Goal: Transaction & Acquisition: Book appointment/travel/reservation

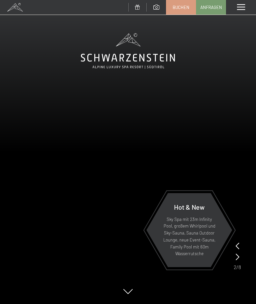
click at [240, 11] on div "Menü" at bounding box center [241, 7] width 30 height 15
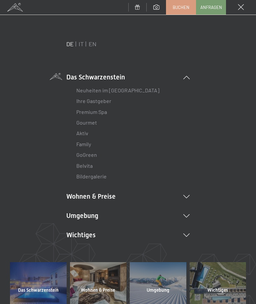
click at [83, 45] on link "IT" at bounding box center [81, 43] width 5 height 7
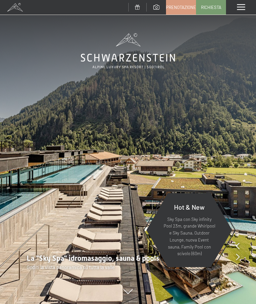
click at [187, 9] on span "Prenotazione" at bounding box center [181, 7] width 30 height 6
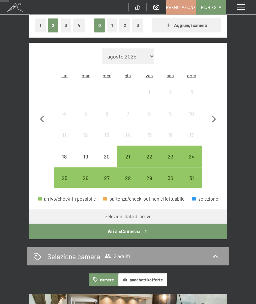
click at [215, 116] on icon "button" at bounding box center [214, 119] width 4 height 7
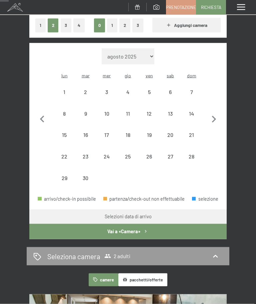
scroll to position [118, 0]
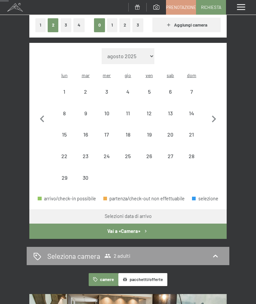
select select "[DATE]"
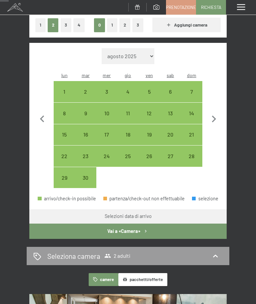
click at [214, 115] on icon "button" at bounding box center [214, 119] width 14 height 14
select select "[DATE]"
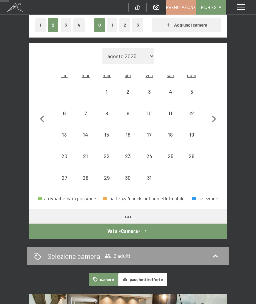
select select "[DATE]"
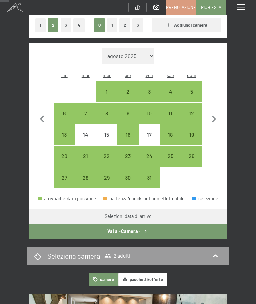
click at [214, 117] on icon "button" at bounding box center [214, 119] width 4 height 7
select select "[DATE]"
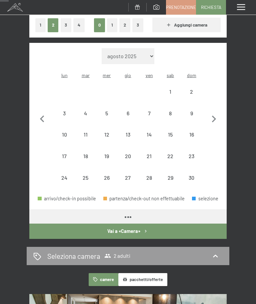
select select "[DATE]"
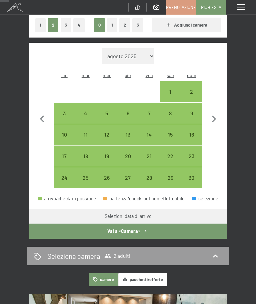
click at [215, 113] on icon "button" at bounding box center [214, 119] width 14 height 14
select select "[DATE]"
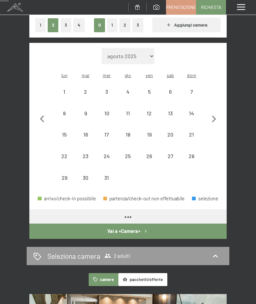
select select "[DATE]"
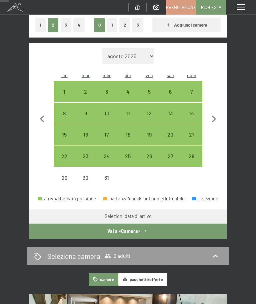
click at [43, 115] on icon "button" at bounding box center [42, 119] width 14 height 14
select select "[DATE]"
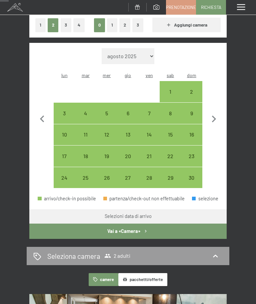
click at [216, 116] on icon "button" at bounding box center [214, 119] width 14 height 14
select select "[DATE]"
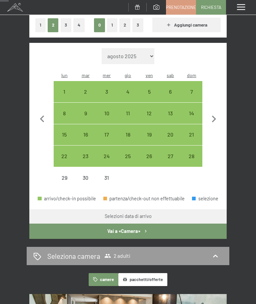
click at [217, 116] on icon "button" at bounding box center [214, 119] width 14 height 14
select select "[DATE]"
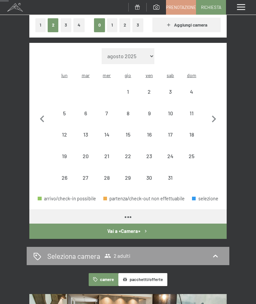
select select "[DATE]"
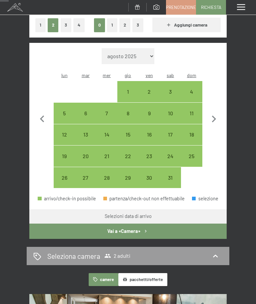
click at [193, 89] on div "4" at bounding box center [191, 99] width 20 height 20
select select "[DATE]"
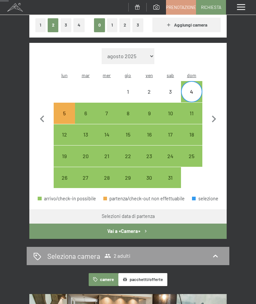
click at [150, 111] on div "9" at bounding box center [149, 121] width 20 height 20
select select "[DATE]"
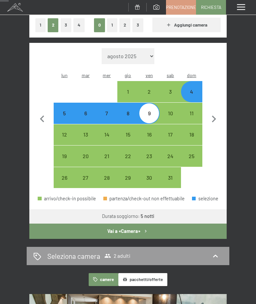
click at [129, 111] on div "8" at bounding box center [128, 121] width 20 height 20
select select "[DATE]"
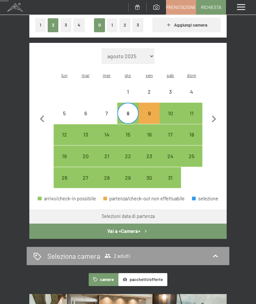
click at [169, 89] on div "3" at bounding box center [170, 99] width 20 height 20
select select "[DATE]"
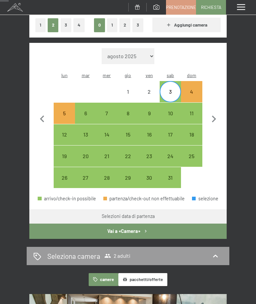
click at [115, 111] on div "7" at bounding box center [107, 121] width 20 height 20
select select "[DATE]"
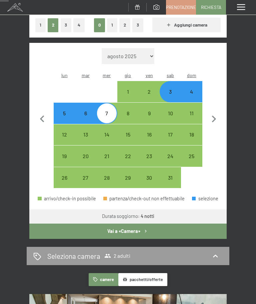
click at [88, 111] on div "6" at bounding box center [86, 121] width 20 height 20
select select "[DATE]"
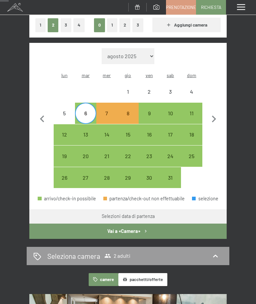
click at [168, 82] on div "3" at bounding box center [170, 92] width 20 height 20
select select "[DATE]"
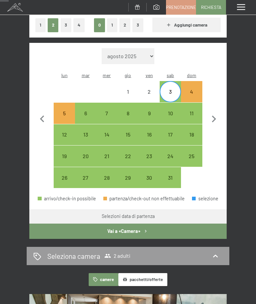
click at [87, 111] on div "6" at bounding box center [86, 121] width 20 height 20
select select "[DATE]"
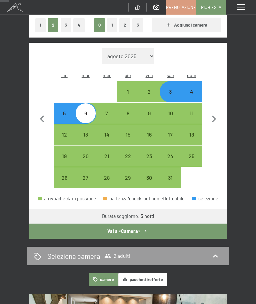
click at [218, 253] on icon at bounding box center [215, 257] width 8 height 8
select select "[DATE]"
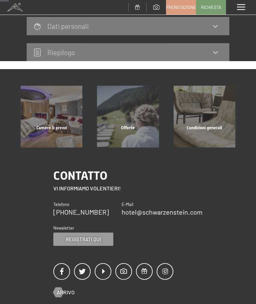
scroll to position [82, 0]
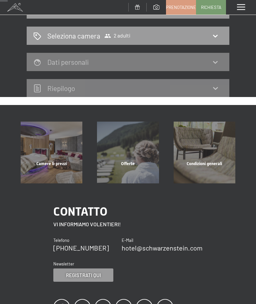
click at [240, 69] on div "3 gennaio al 6 gennaio 2026 Seleziona camera 2 adulti Dati personali Riepilogo" at bounding box center [128, 49] width 256 height 97
click at [212, 33] on icon at bounding box center [215, 36] width 8 height 8
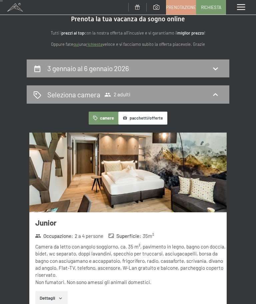
scroll to position [23, 0]
click at [218, 93] on icon at bounding box center [215, 95] width 8 height 8
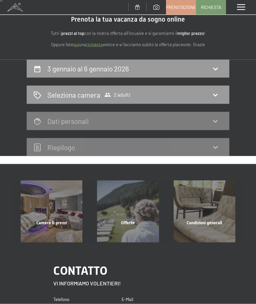
scroll to position [23, 0]
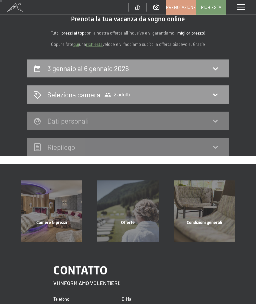
click at [218, 96] on icon at bounding box center [215, 95] width 8 height 8
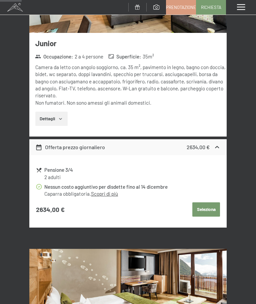
scroll to position [217, 0]
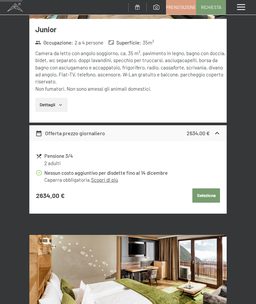
click at [219, 129] on div "2634,00 €" at bounding box center [203, 133] width 34 height 8
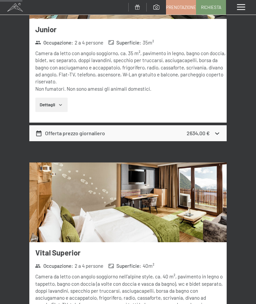
click at [215, 130] on icon at bounding box center [216, 133] width 7 height 7
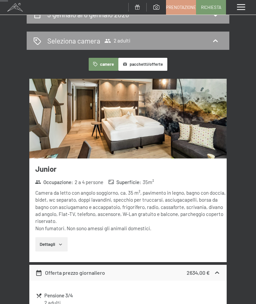
scroll to position [77, 0]
click at [144, 61] on button "pacchetti/offerte" at bounding box center [142, 64] width 49 height 13
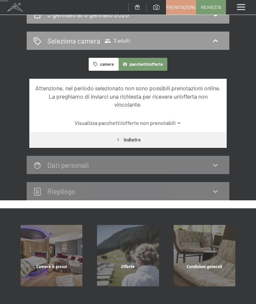
click at [181, 127] on link "Visualizza pacchetti/offerte non prenotabili" at bounding box center [127, 122] width 185 height 7
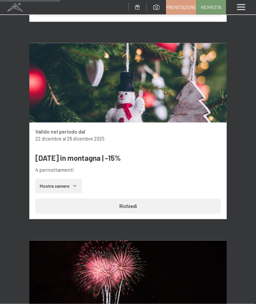
scroll to position [771, 0]
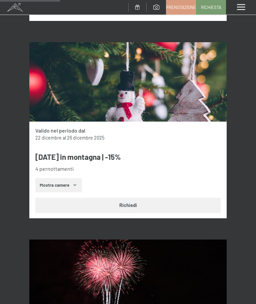
click at [141, 208] on button "Richiedi" at bounding box center [127, 205] width 185 height 15
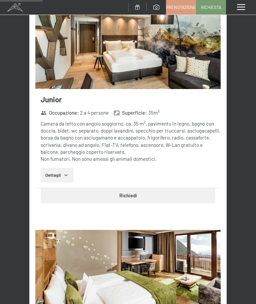
scroll to position [1045, 0]
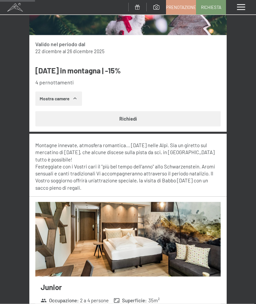
click at [169, 122] on button "Richiedi" at bounding box center [127, 118] width 185 height 15
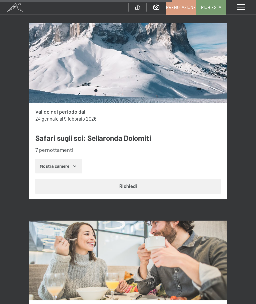
scroll to position [4224, 0]
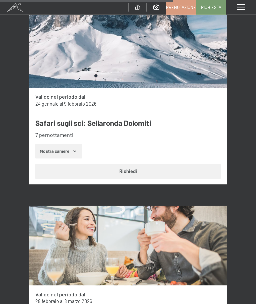
click at [138, 164] on button "Richiedi" at bounding box center [127, 171] width 185 height 15
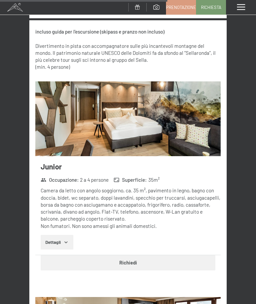
scroll to position [4405, 0]
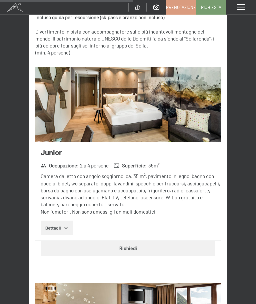
click at [65, 221] on button "Dettagli" at bounding box center [57, 228] width 32 height 15
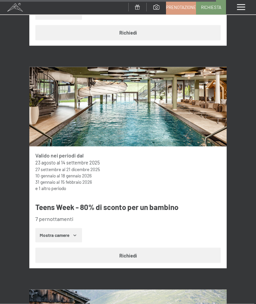
scroll to position [7858, 0]
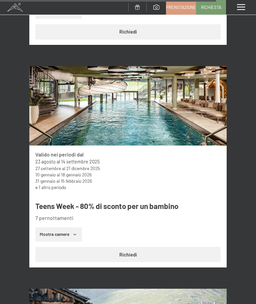
click at [79, 228] on button "Mostra camere" at bounding box center [58, 235] width 47 height 15
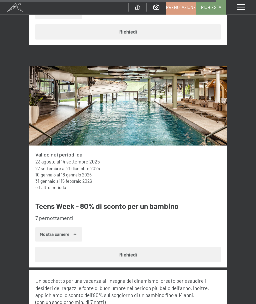
click at [71, 215] on li "7 pernottamenti" at bounding box center [130, 218] width 191 height 7
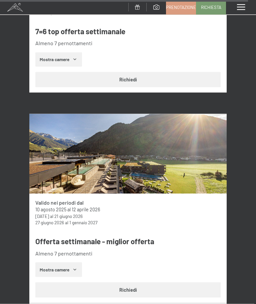
scroll to position [11925, 0]
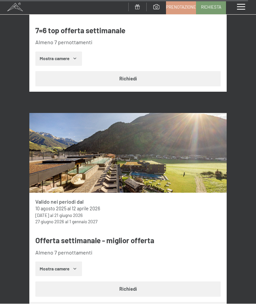
click at [147, 282] on button "Richiedi" at bounding box center [127, 289] width 185 height 15
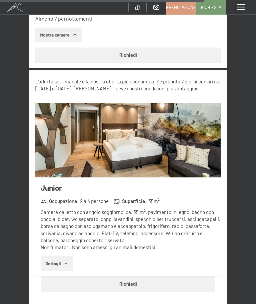
scroll to position [12159, 0]
